Goal: Task Accomplishment & Management: Use online tool/utility

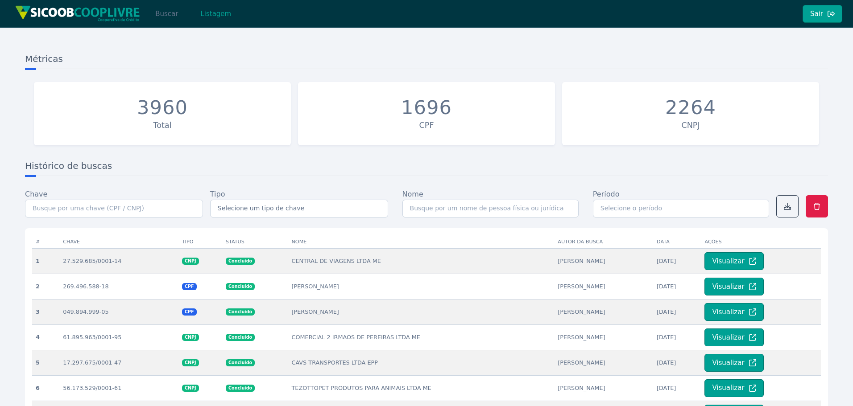
click at [159, 16] on button "Buscar" at bounding box center [167, 14] width 38 height 18
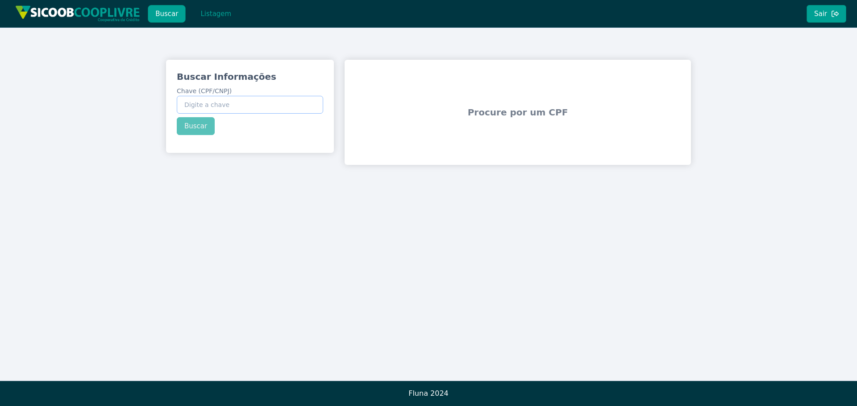
click at [233, 107] on input "Chave (CPF/CNPJ)" at bounding box center [250, 105] width 146 height 18
paste input "298.040.048-36"
type input "298.040.048-36"
click at [199, 127] on button "Buscar" at bounding box center [196, 126] width 38 height 18
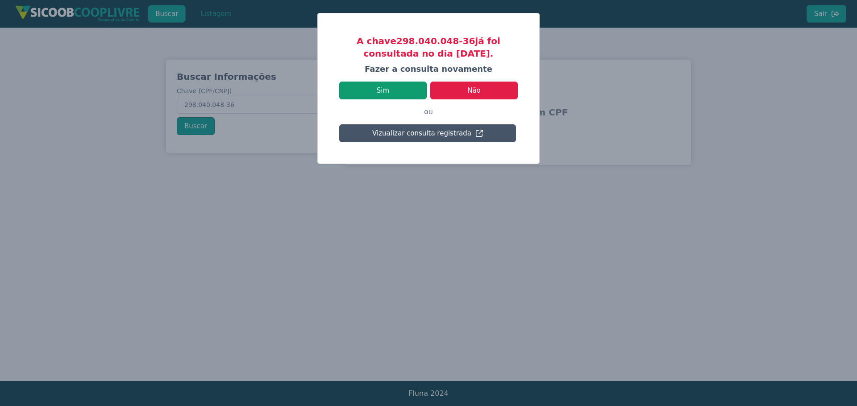
click at [393, 89] on button "Sim" at bounding box center [382, 91] width 87 height 18
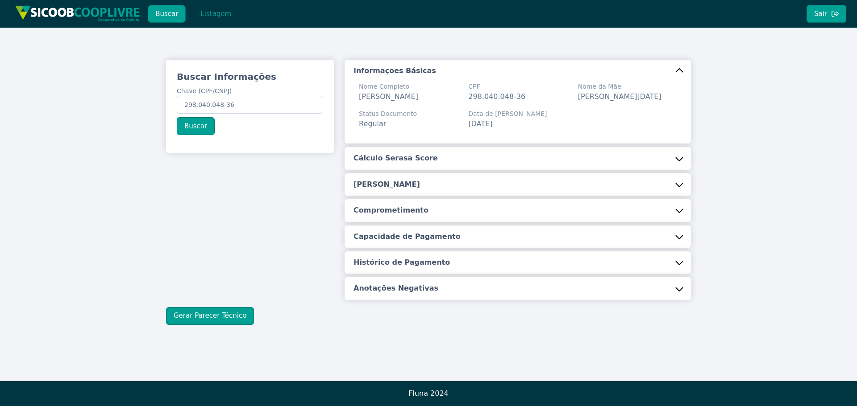
click at [453, 170] on button "Cálculo Serasa Score" at bounding box center [517, 158] width 346 height 22
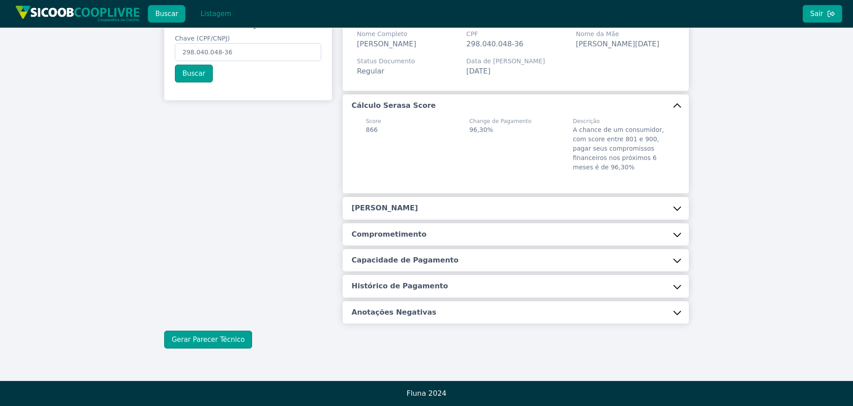
click at [400, 203] on h5 "[PERSON_NAME]" at bounding box center [385, 208] width 66 height 10
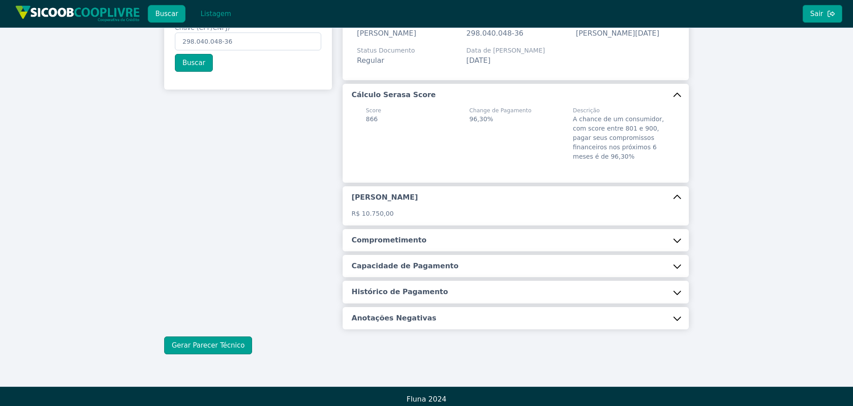
scroll to position [80, 0]
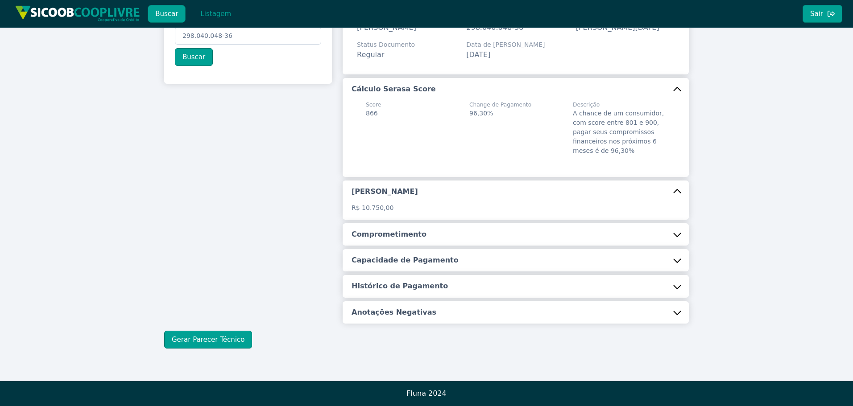
click at [380, 223] on div "Informações Básicas Nome Completo [PERSON_NAME] CPF 298.040.048-36 Nome da Mãe …" at bounding box center [516, 157] width 346 height 333
click at [389, 240] on button "Comprometimento" at bounding box center [516, 235] width 346 height 22
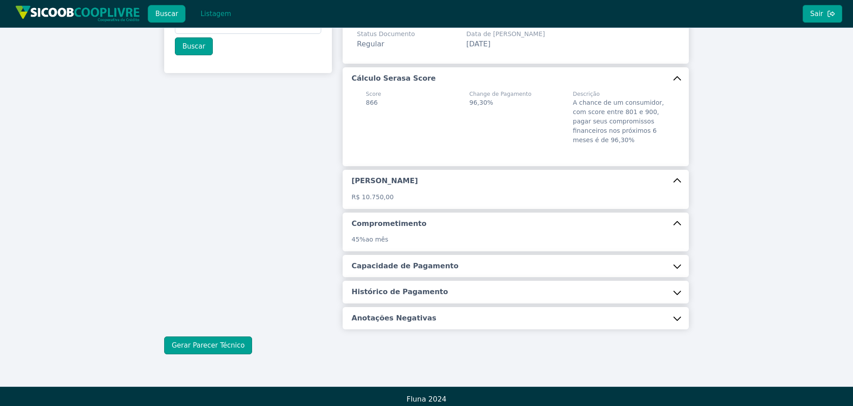
click at [386, 271] on h5 "Capacidade de Pagamento" at bounding box center [405, 266] width 107 height 10
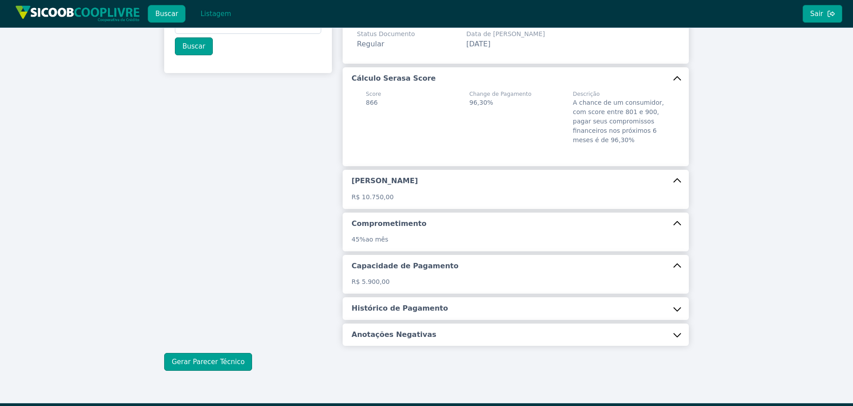
click at [389, 314] on h5 "Histórico de Pagamento" at bounding box center [400, 309] width 96 height 10
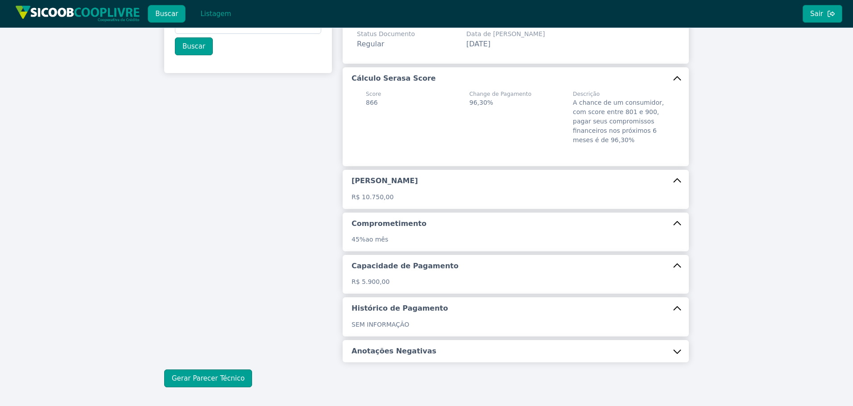
click at [389, 356] on h5 "Anotações Negativas" at bounding box center [394, 352] width 85 height 10
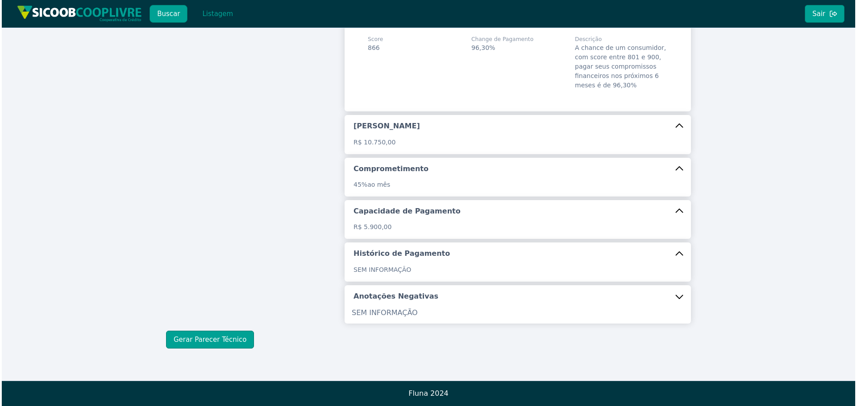
scroll to position [145, 0]
click at [208, 337] on button "Gerar Parecer Técnico" at bounding box center [208, 340] width 88 height 18
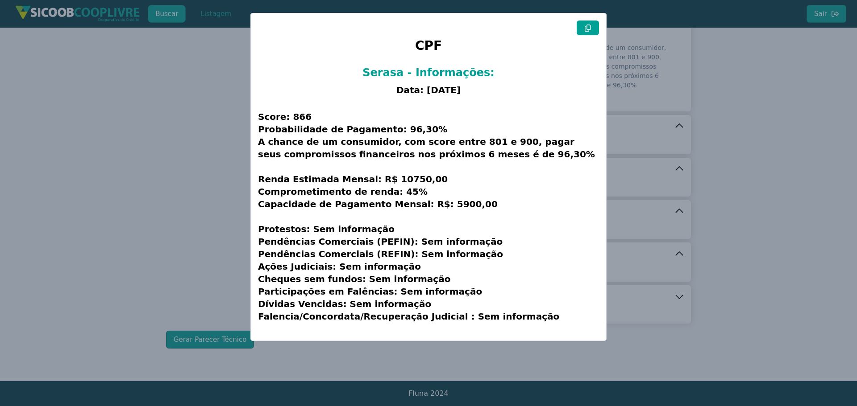
click at [590, 24] on button at bounding box center [587, 28] width 22 height 15
